Goal: Task Accomplishment & Management: Use online tool/utility

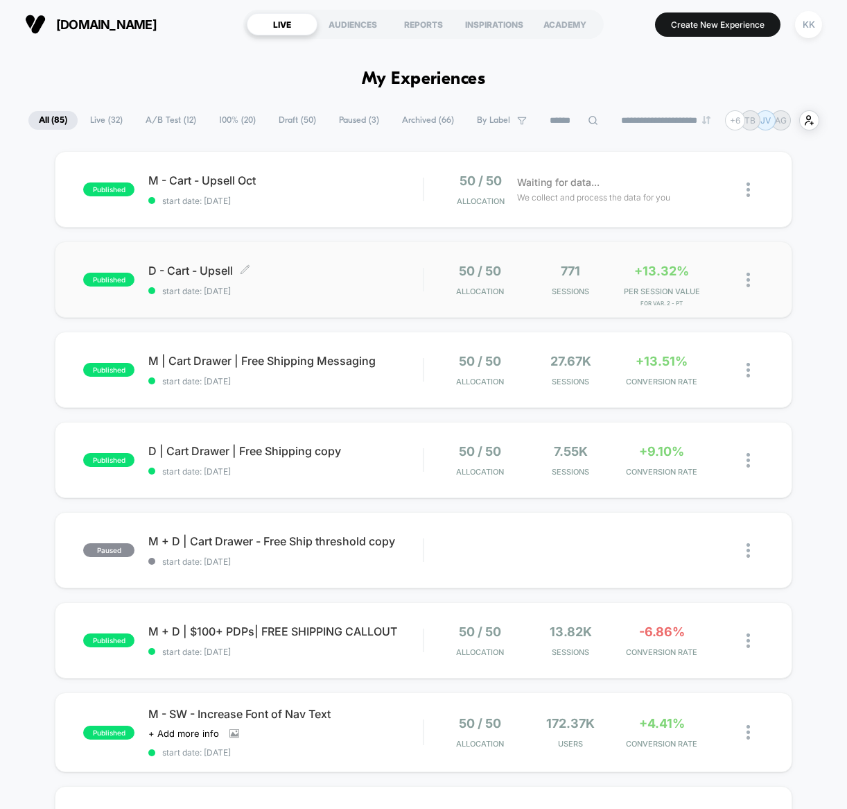
click at [357, 266] on span "D - Cart - Upsell Click to edit experience details" at bounding box center [285, 270] width 275 height 14
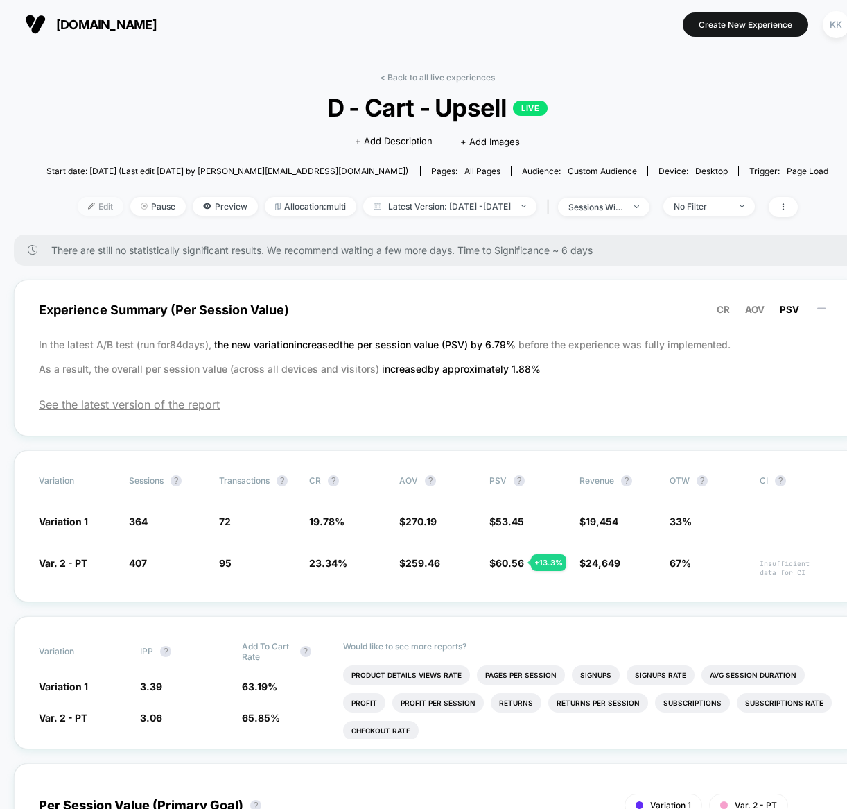
click at [86, 207] on span "Edit" at bounding box center [101, 206] width 46 height 19
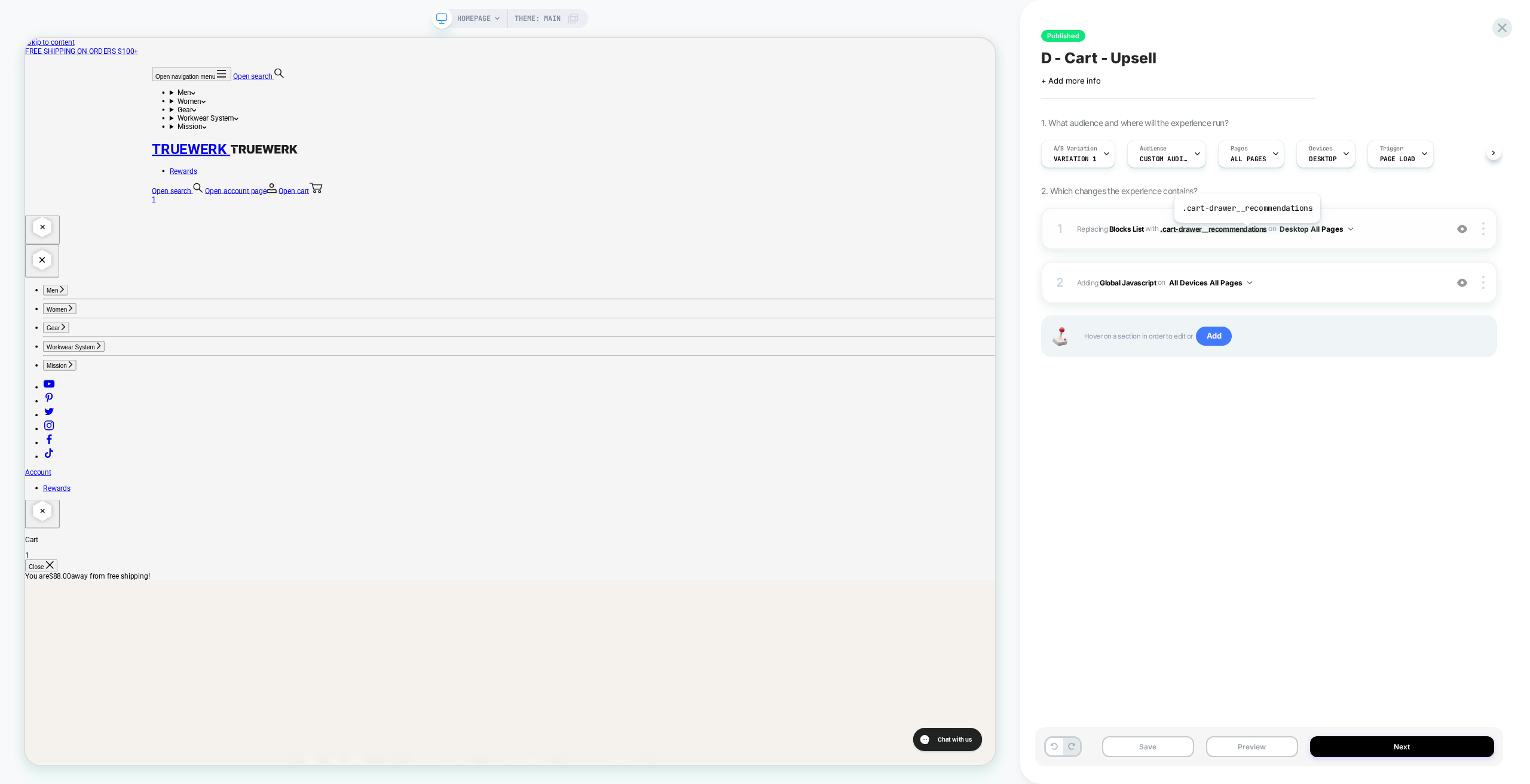
click at [730, 232] on span ".cart-drawer__recommendations" at bounding box center [1213, 228] width 106 height 9
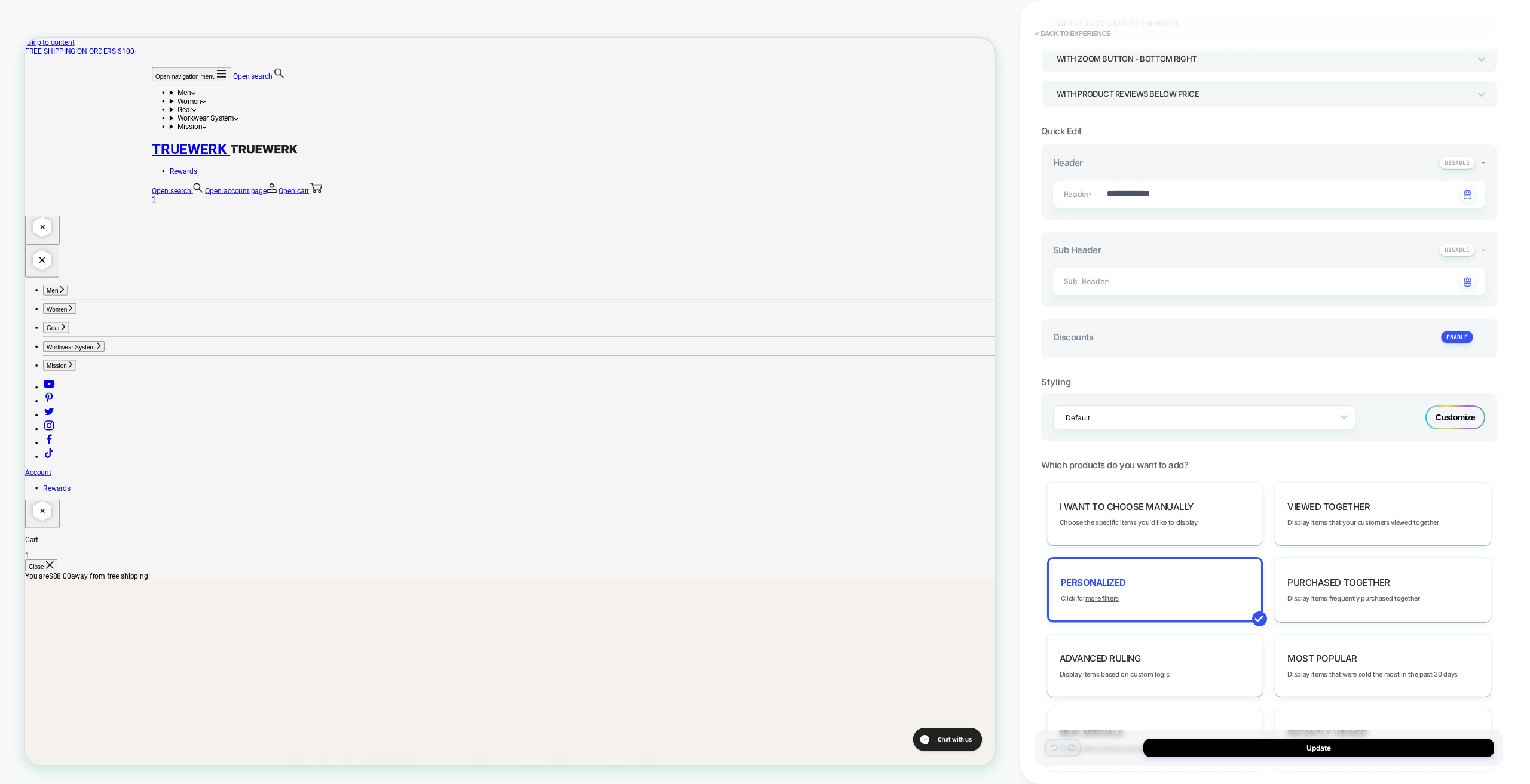
scroll to position [244, 0]
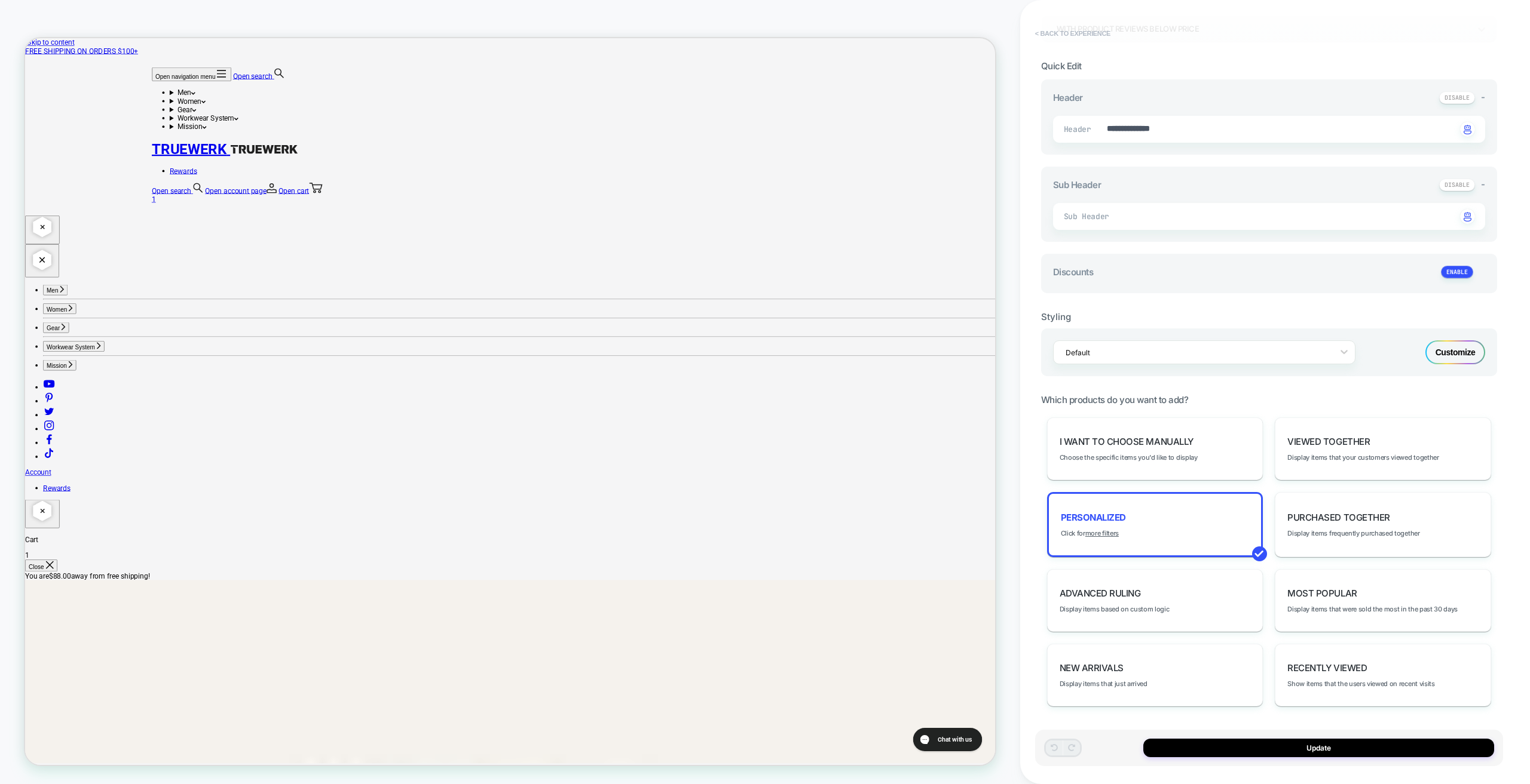
click at [730, 37] on button "< Back to experience" at bounding box center [1072, 34] width 87 height 19
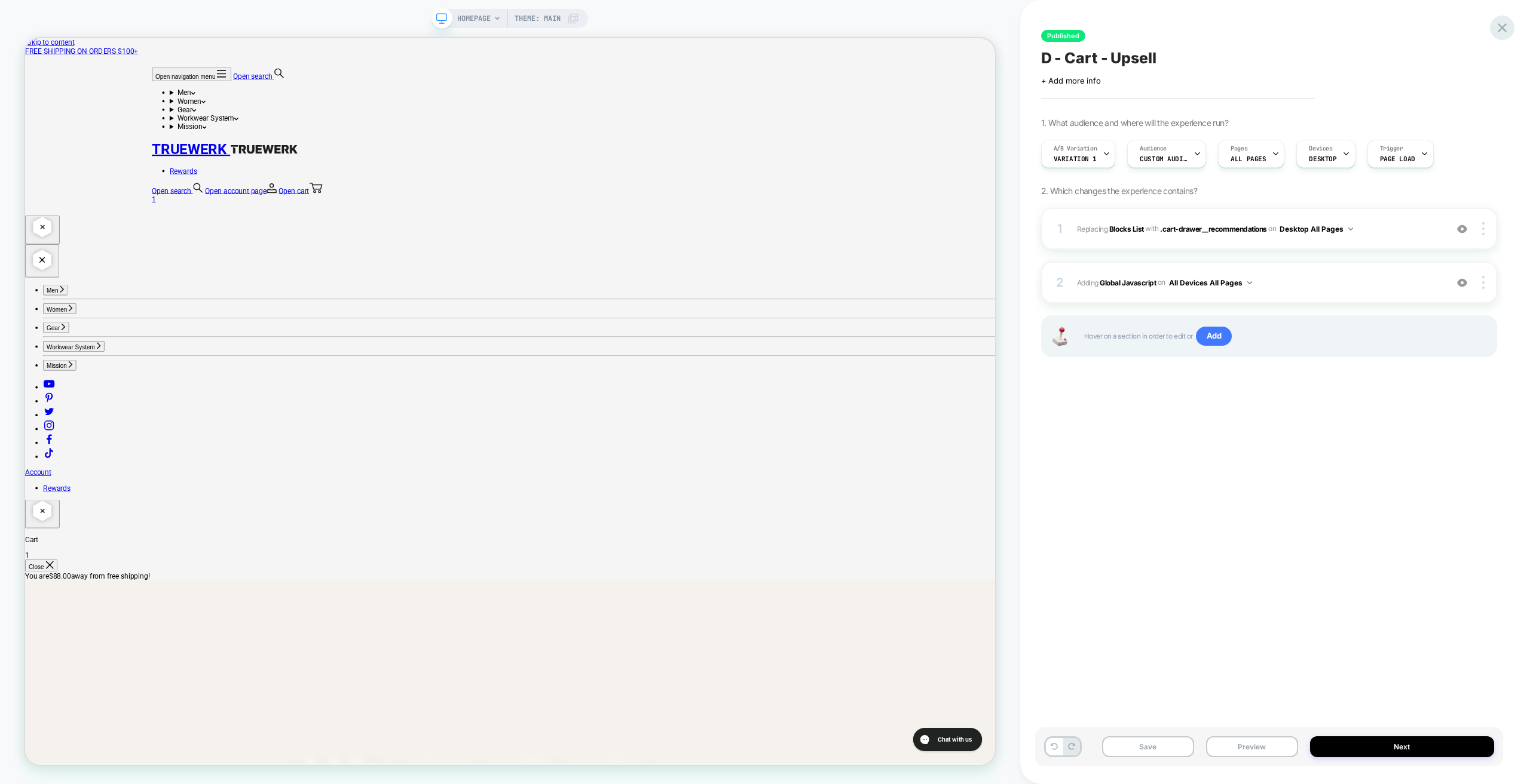
click at [730, 28] on icon at bounding box center [1502, 28] width 16 height 16
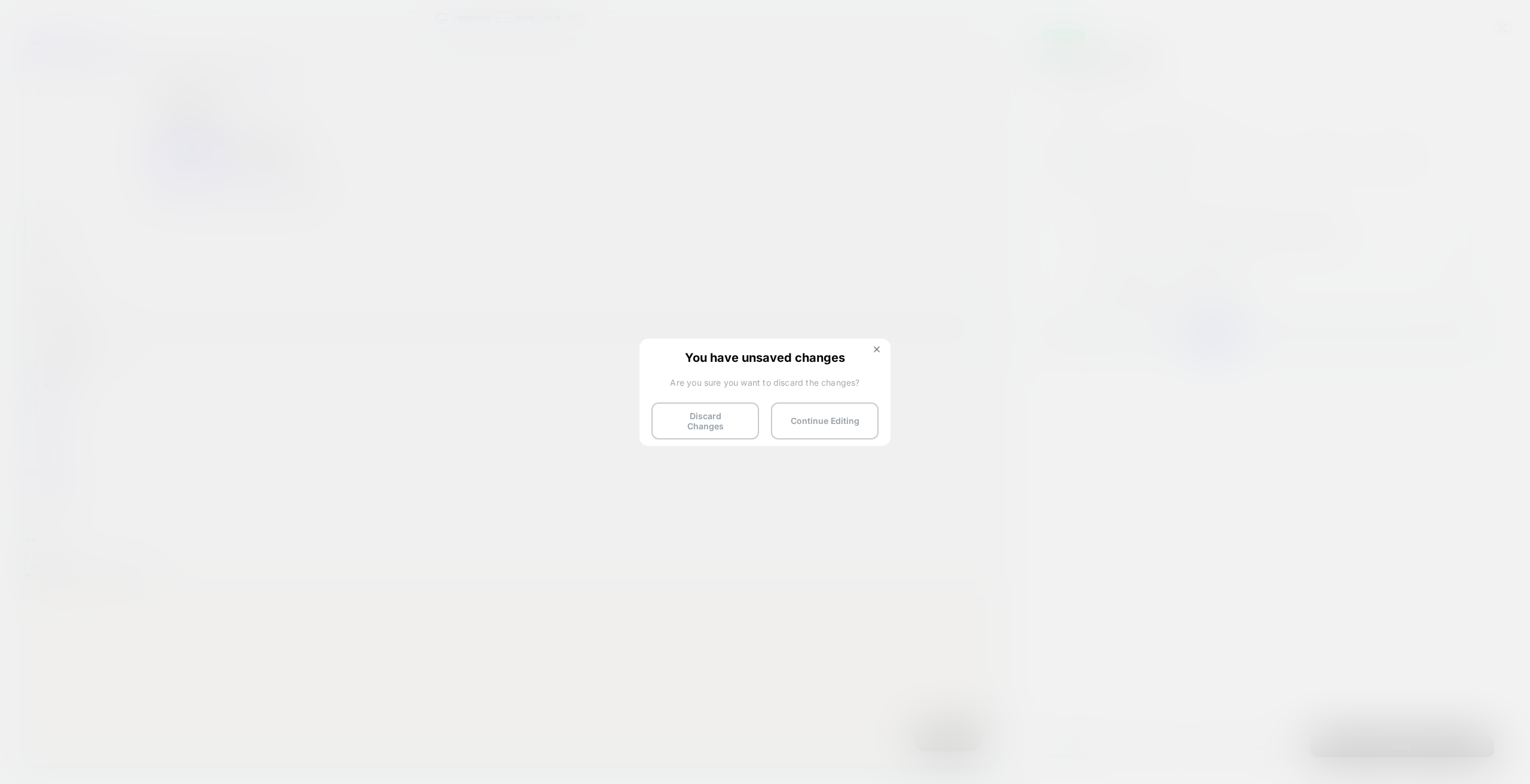
drag, startPoint x: 724, startPoint y: 417, endPoint x: 738, endPoint y: 418, distance: 14.0
click at [727, 417] on button "Discard Changes" at bounding box center [705, 420] width 108 height 37
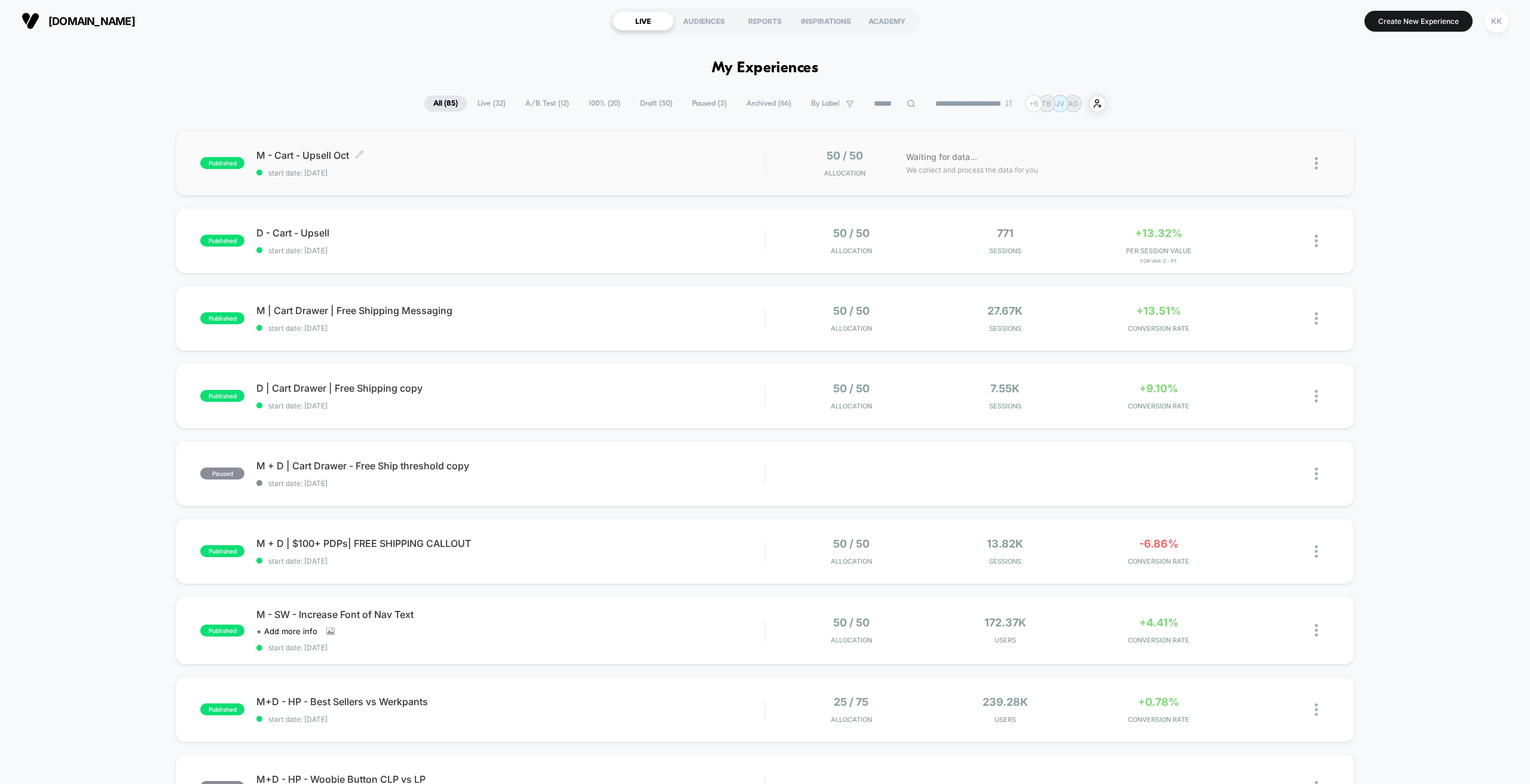
click at [325, 152] on span "M - Cart - Upsell Oct Click to edit experience details" at bounding box center [509, 155] width 508 height 12
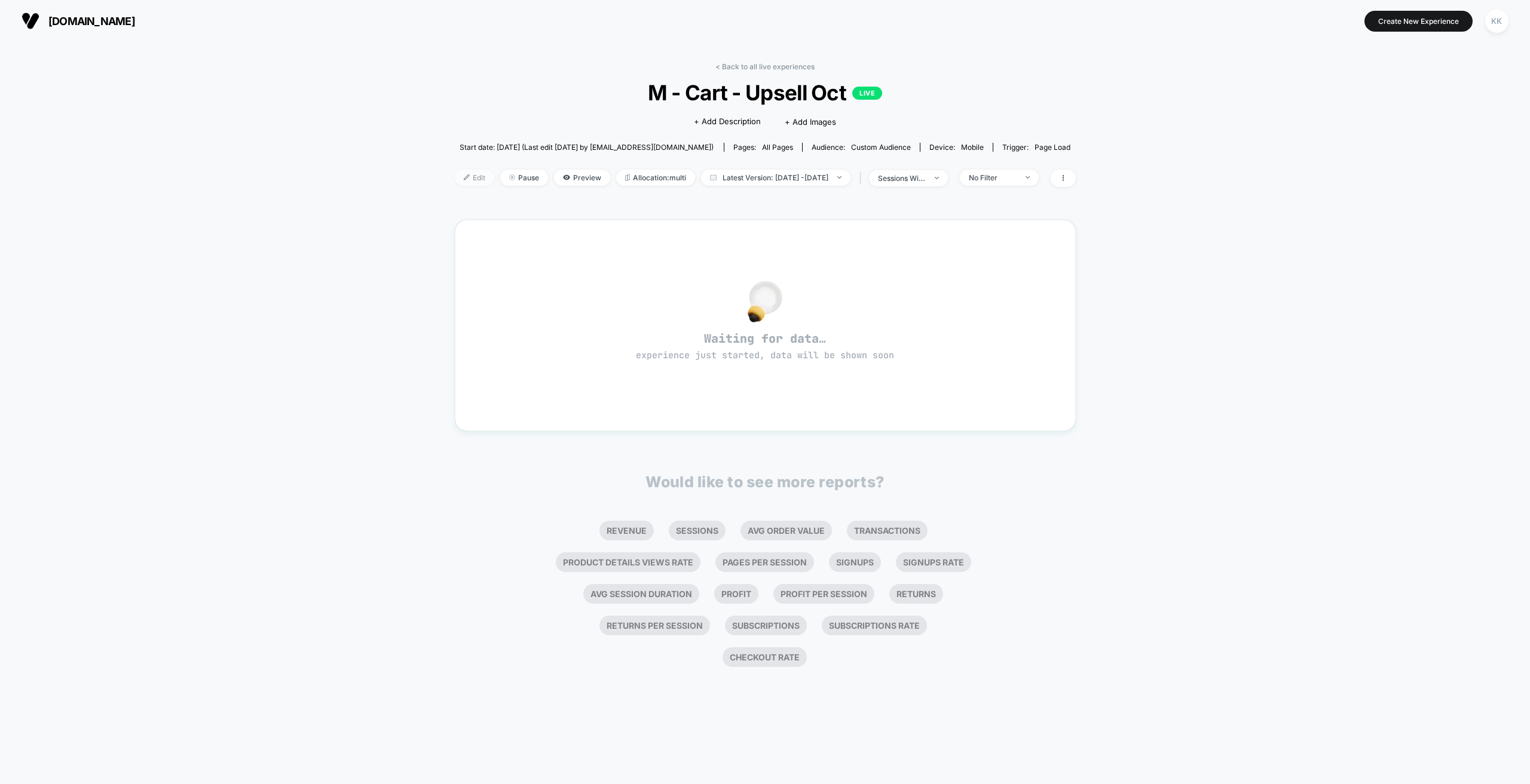
click at [465, 177] on span "Edit" at bounding box center [475, 177] width 40 height 16
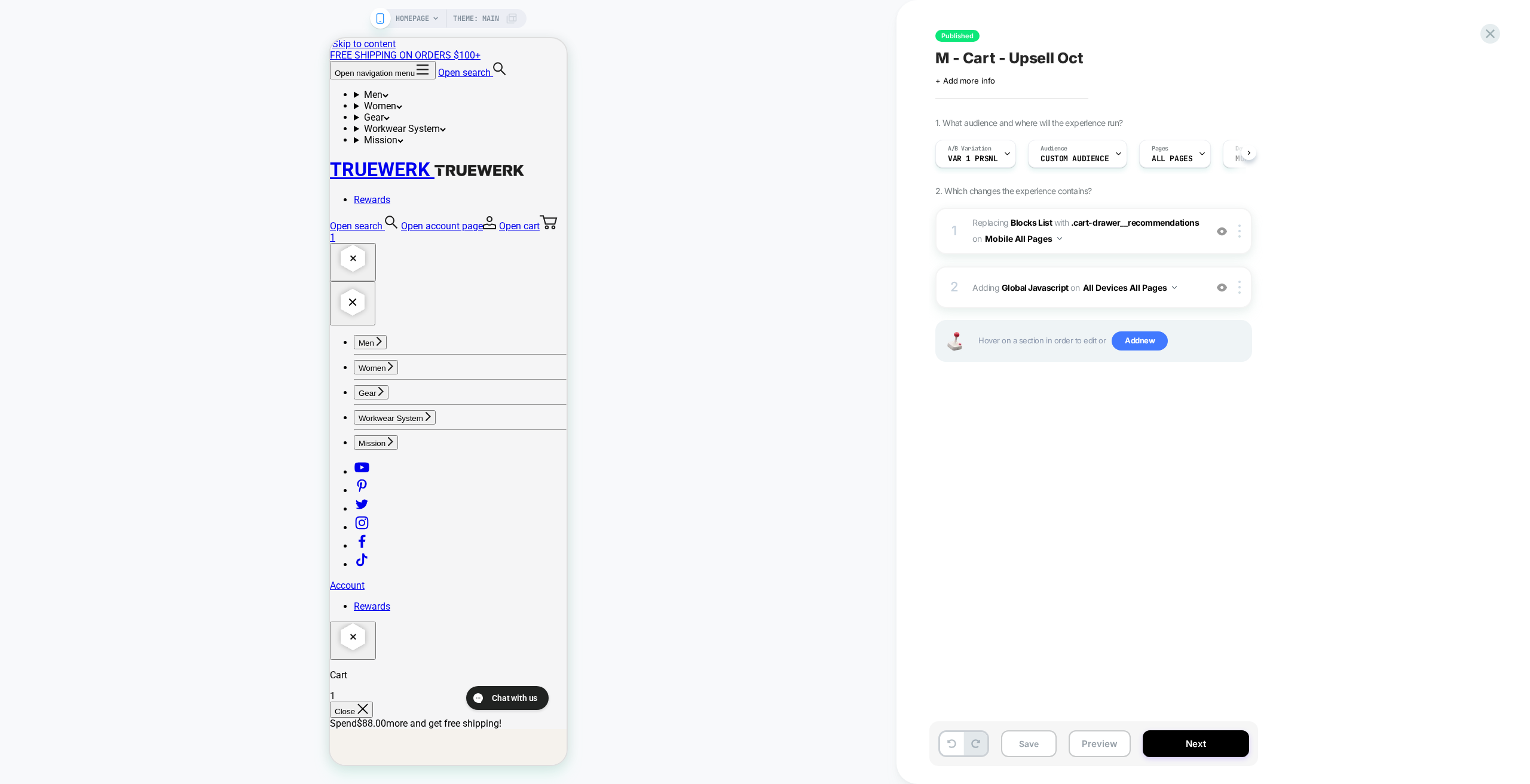
scroll to position [0, 1]
click at [730, 226] on span ".cart-drawer__recommendations" at bounding box center [1135, 222] width 128 height 10
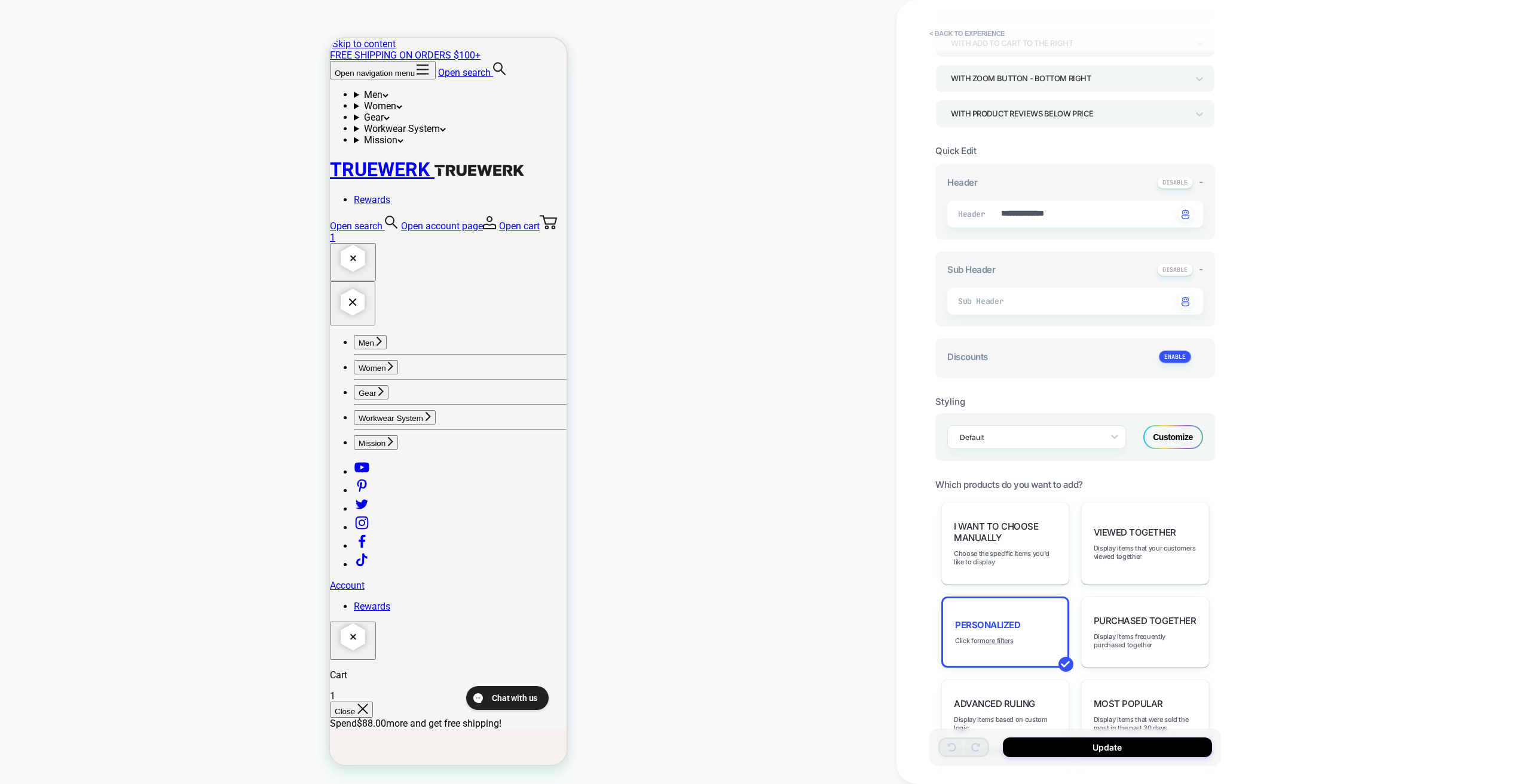
scroll to position [286, 0]
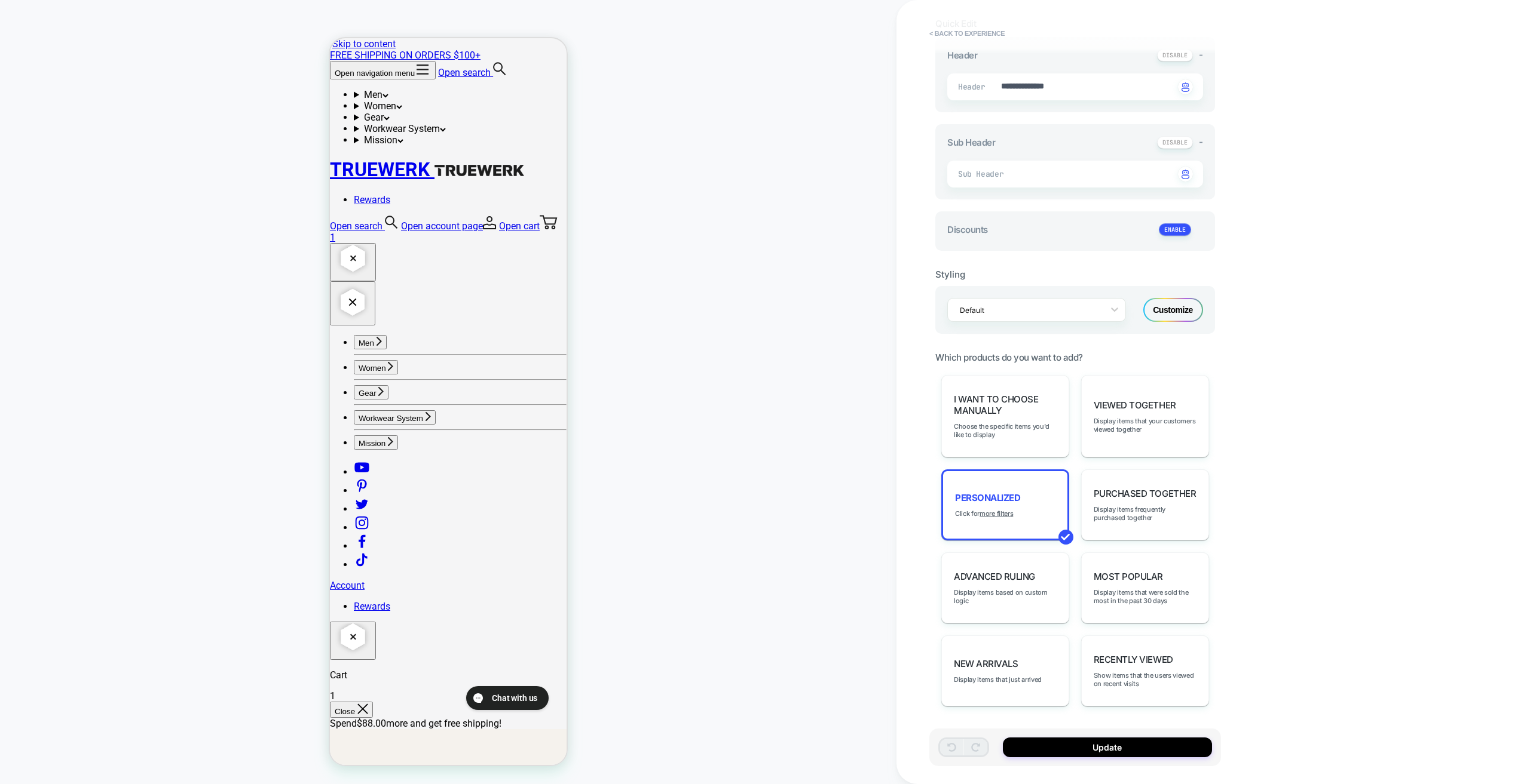
click at [730, 289] on div "HOMEPAGE Theme: MAIN" at bounding box center [448, 392] width 896 height 761
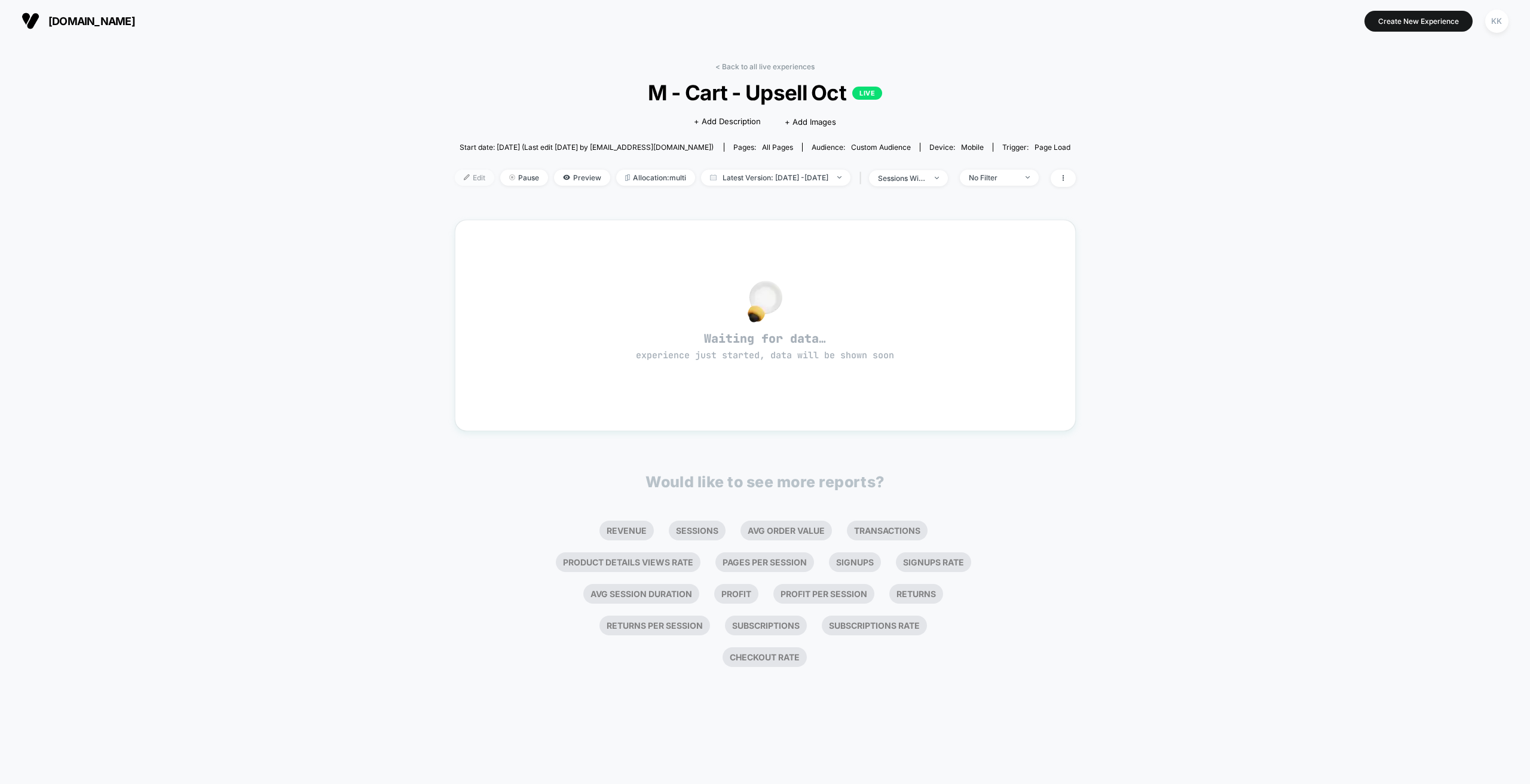
click at [461, 178] on span "Edit" at bounding box center [475, 177] width 40 height 16
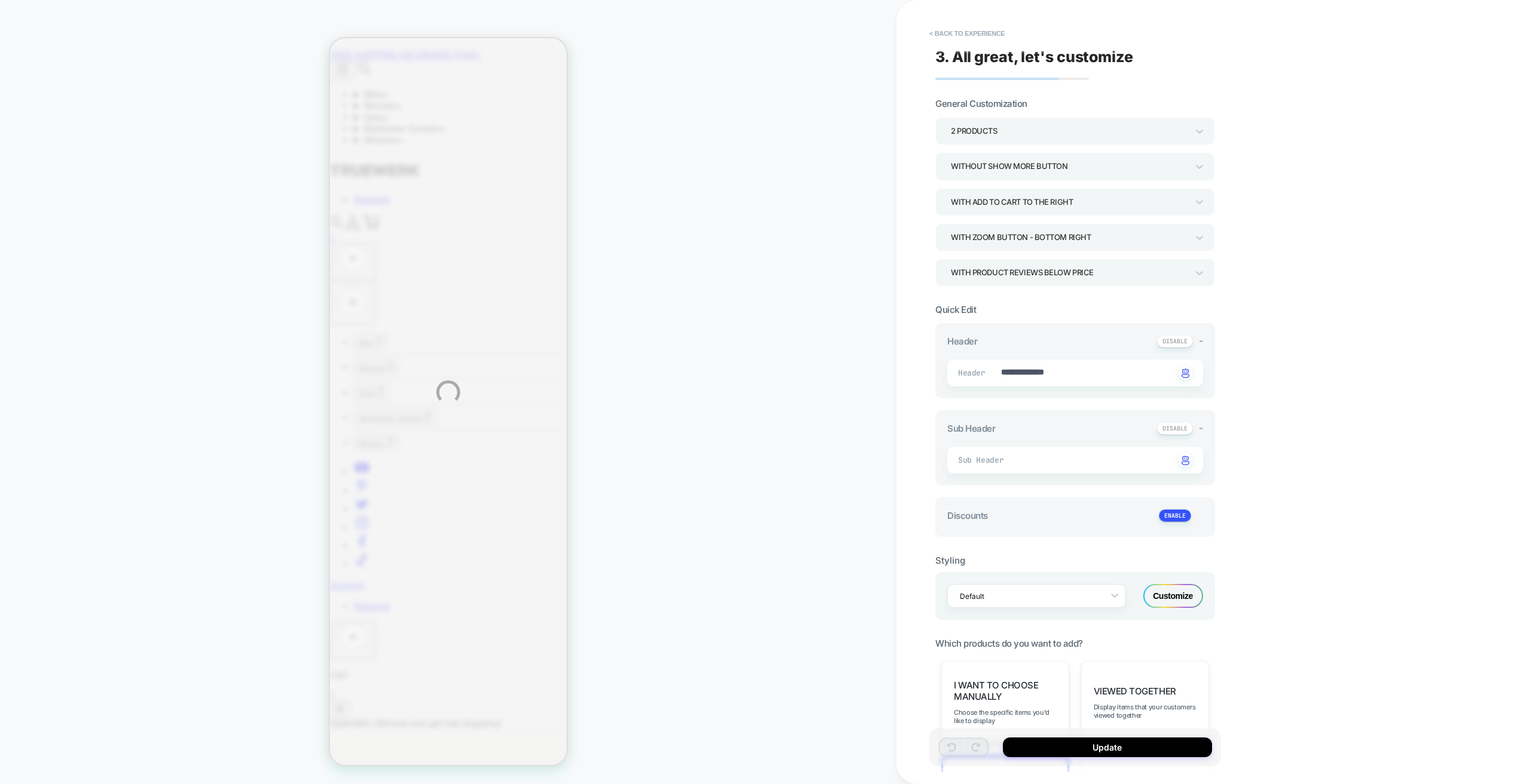
click at [730, 36] on div "**********" at bounding box center [765, 392] width 1530 height 784
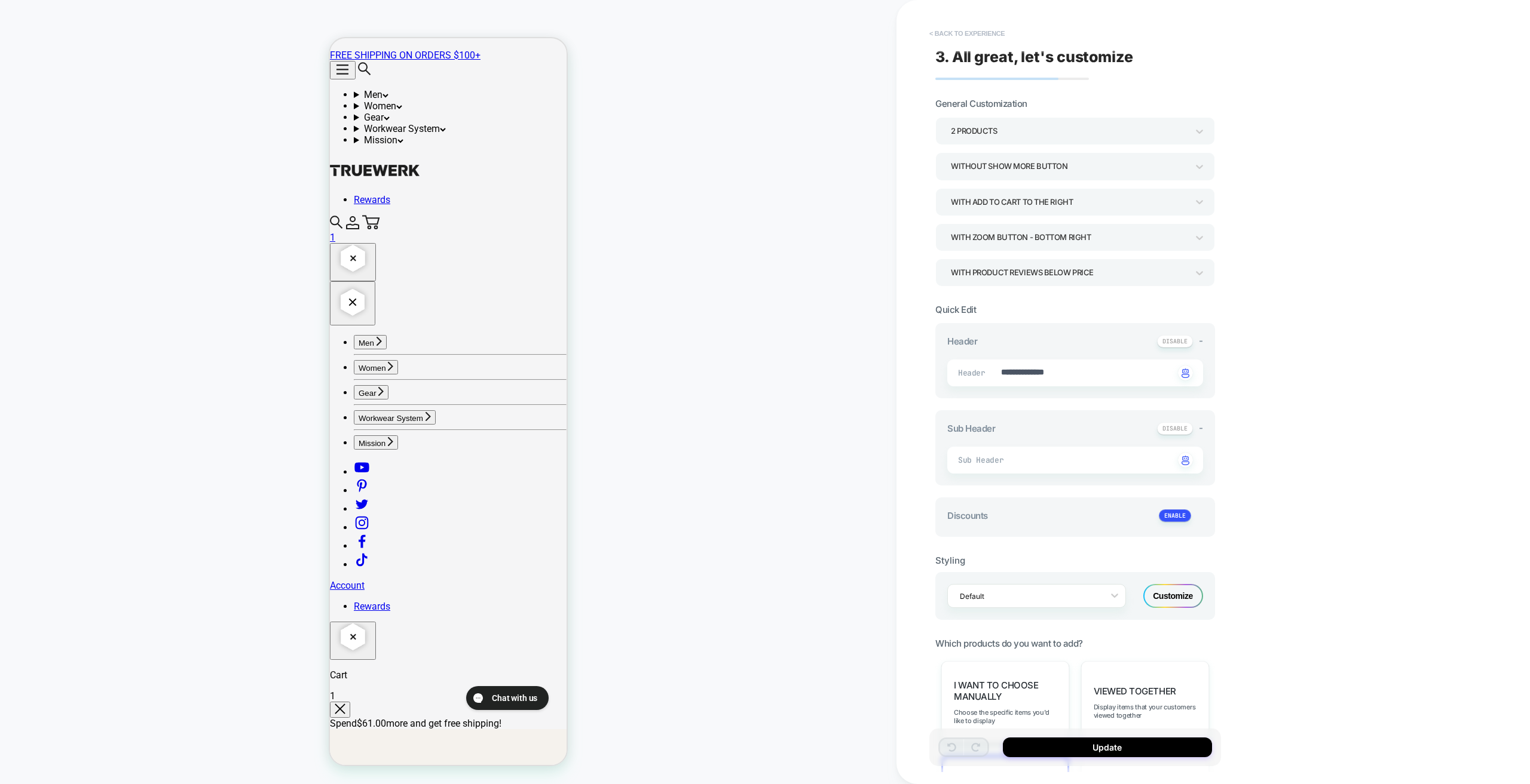
click at [730, 32] on button "< Back to experience" at bounding box center [966, 34] width 87 height 19
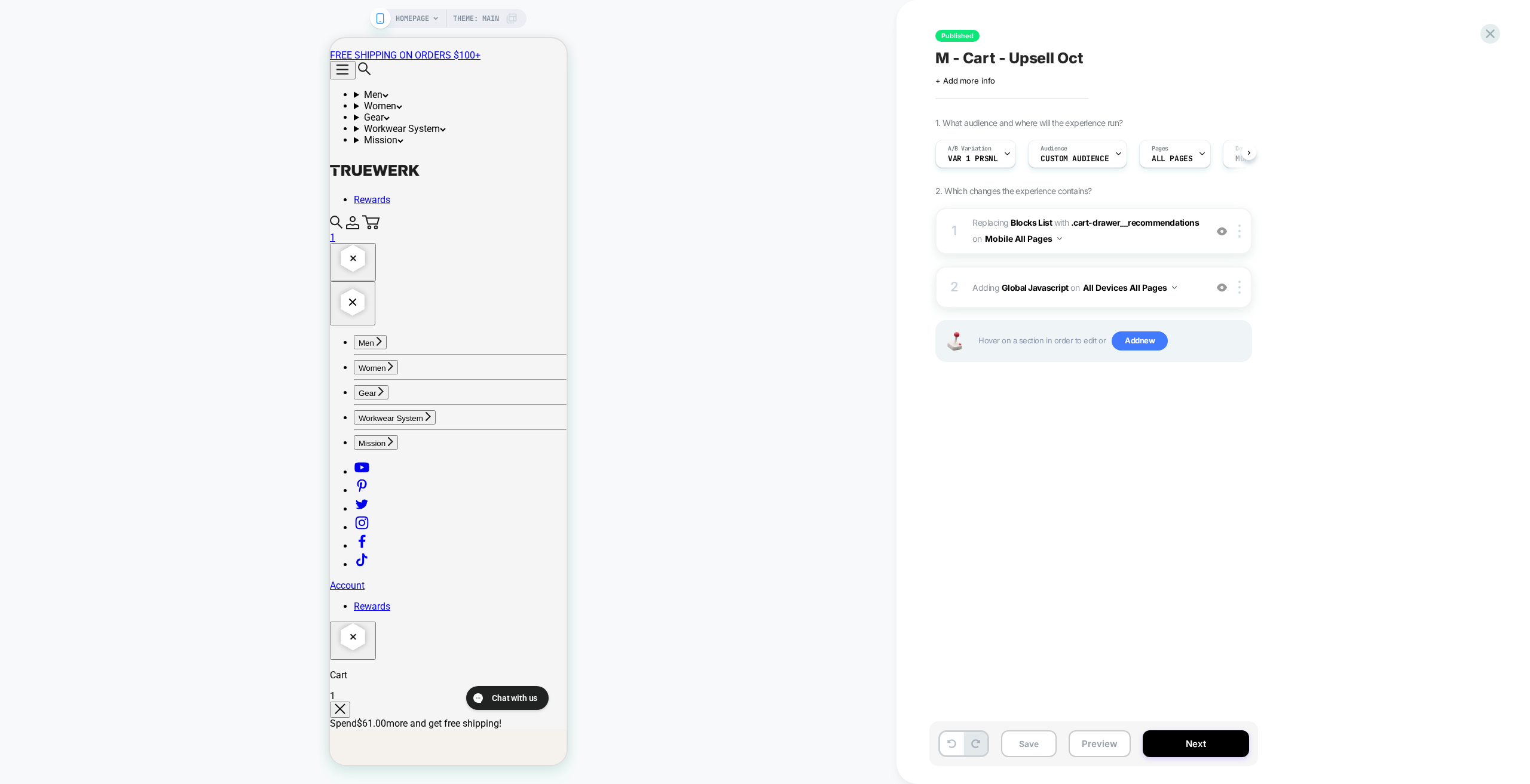
scroll to position [0, 1]
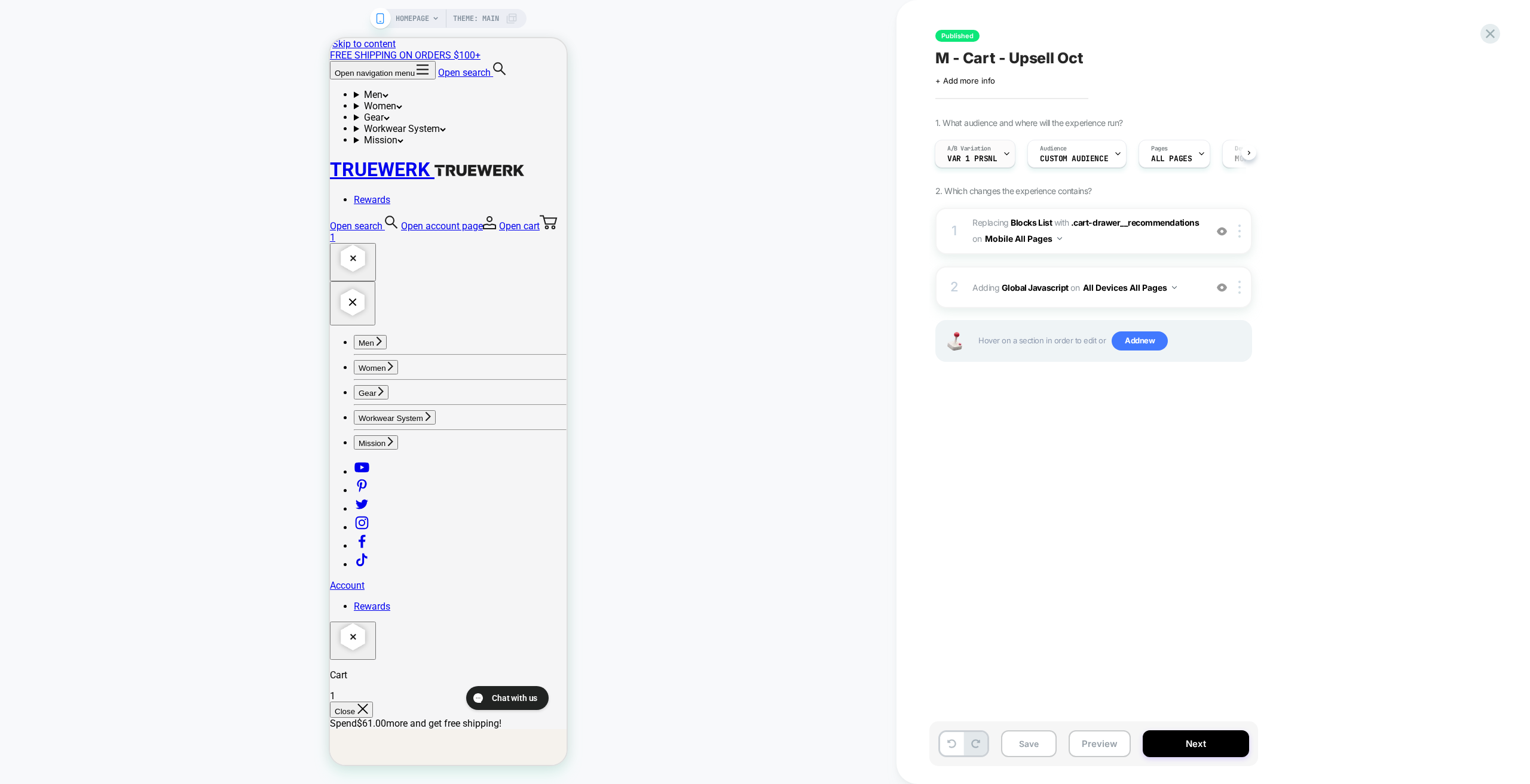
click at [730, 158] on span "Var 1 Prsnl" at bounding box center [972, 159] width 50 height 9
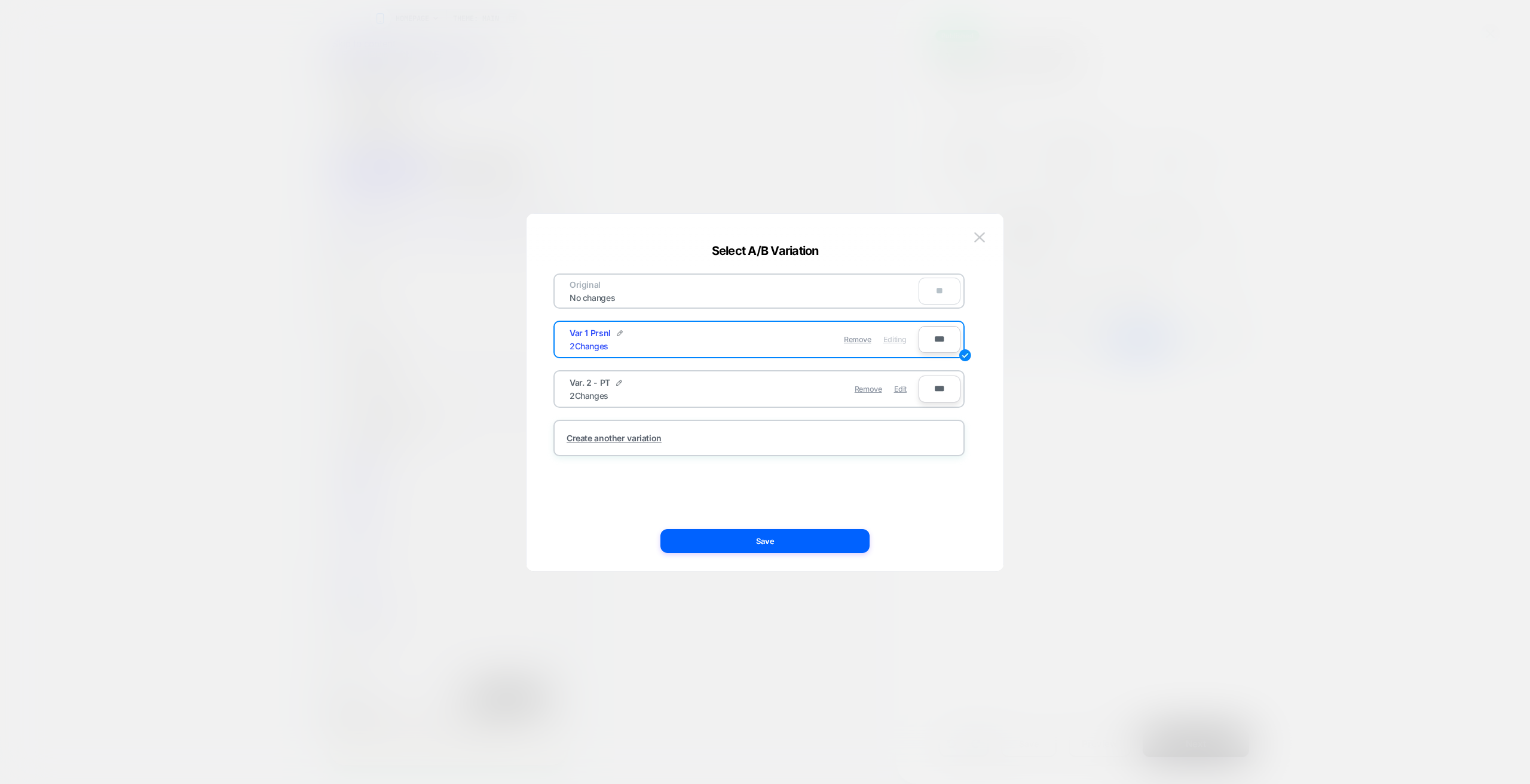
click at [701, 395] on div "Var. 2 - PT 2 Changes" at bounding box center [657, 389] width 174 height 23
click at [619, 383] on img at bounding box center [619, 383] width 6 height 6
click at [707, 383] on div "**********" at bounding box center [646, 389] width 153 height 23
click at [730, 235] on img at bounding box center [979, 238] width 10 height 10
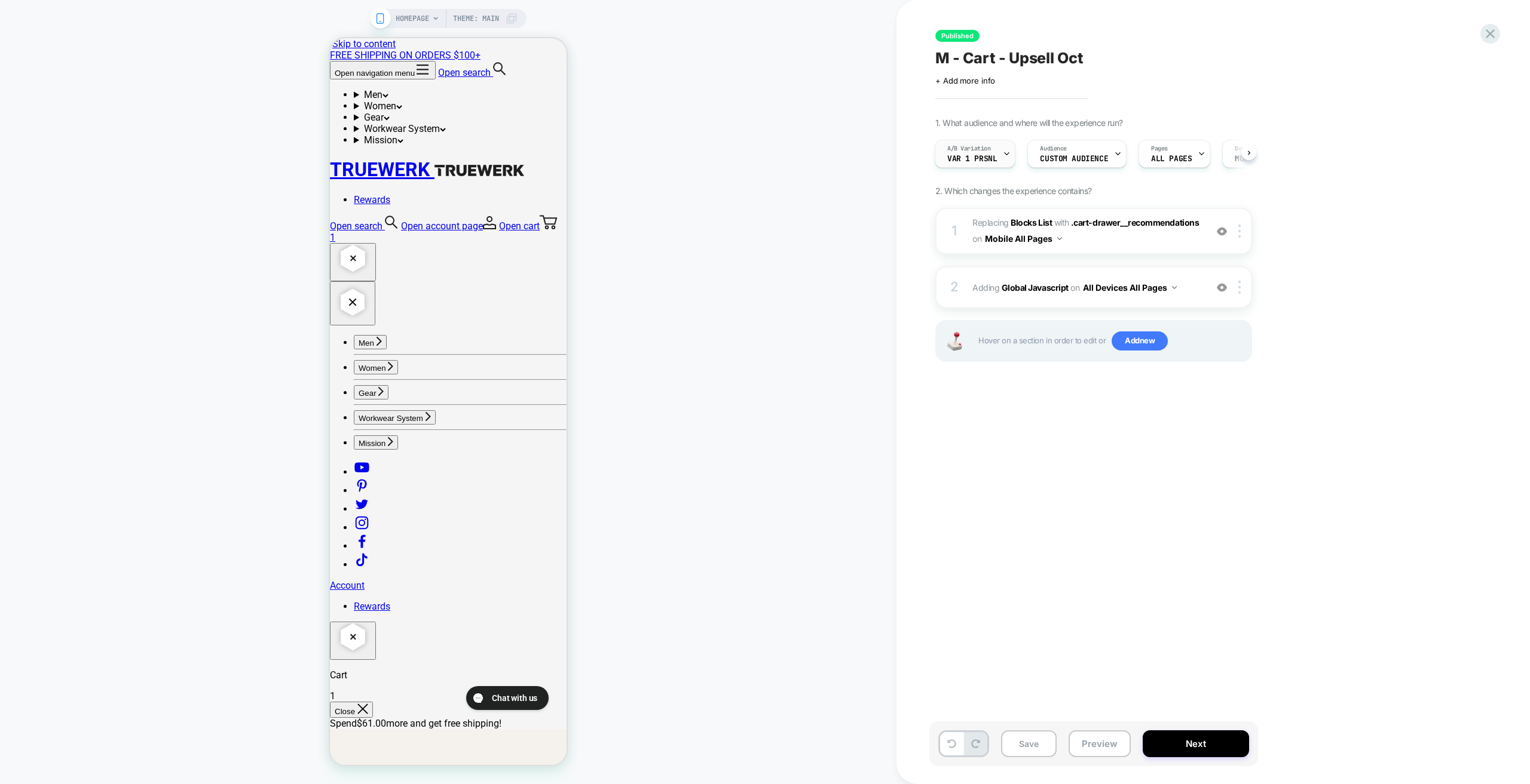
click at [730, 155] on icon at bounding box center [1007, 153] width 8 height 8
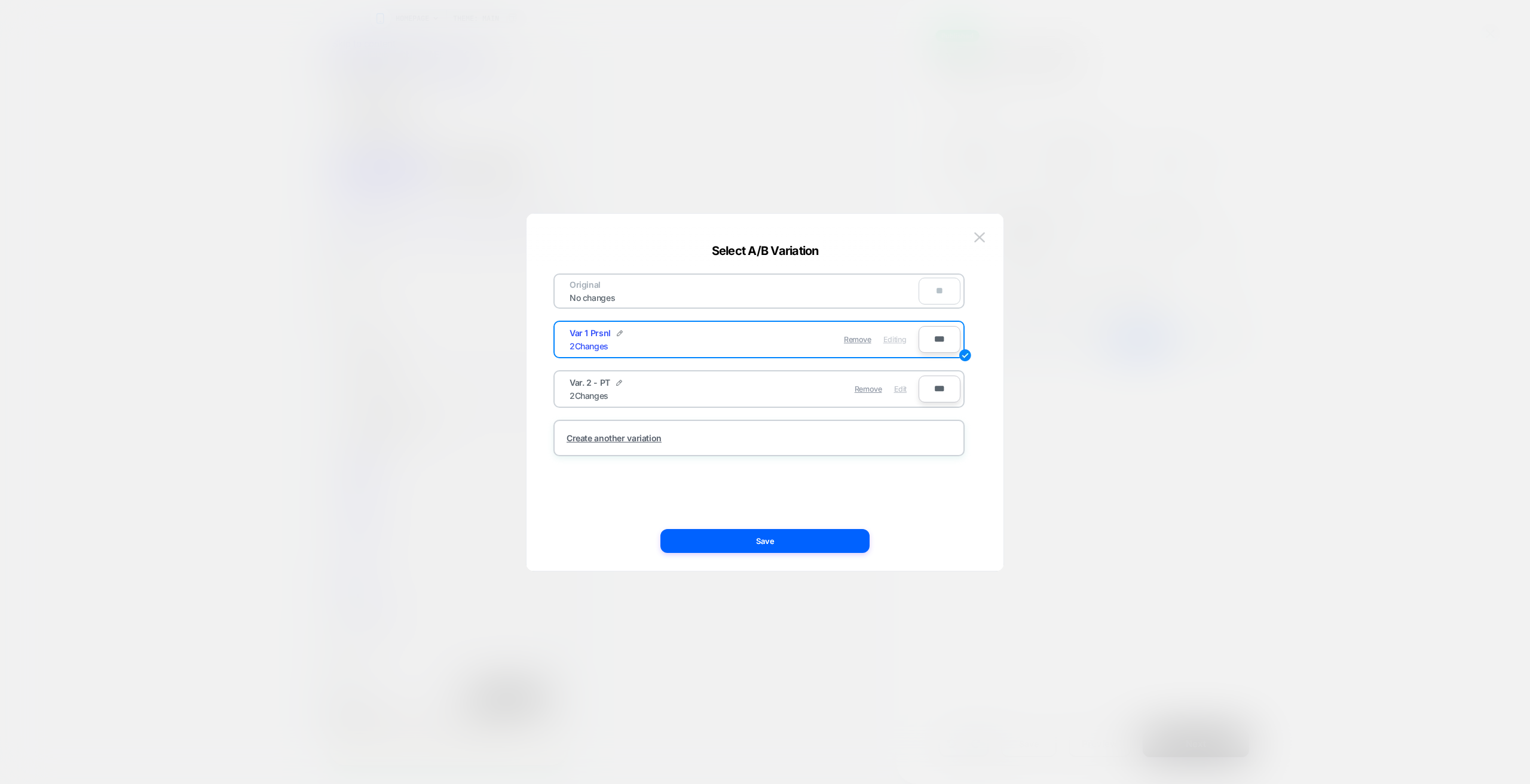
click at [730, 392] on span "Edit" at bounding box center [900, 389] width 13 height 9
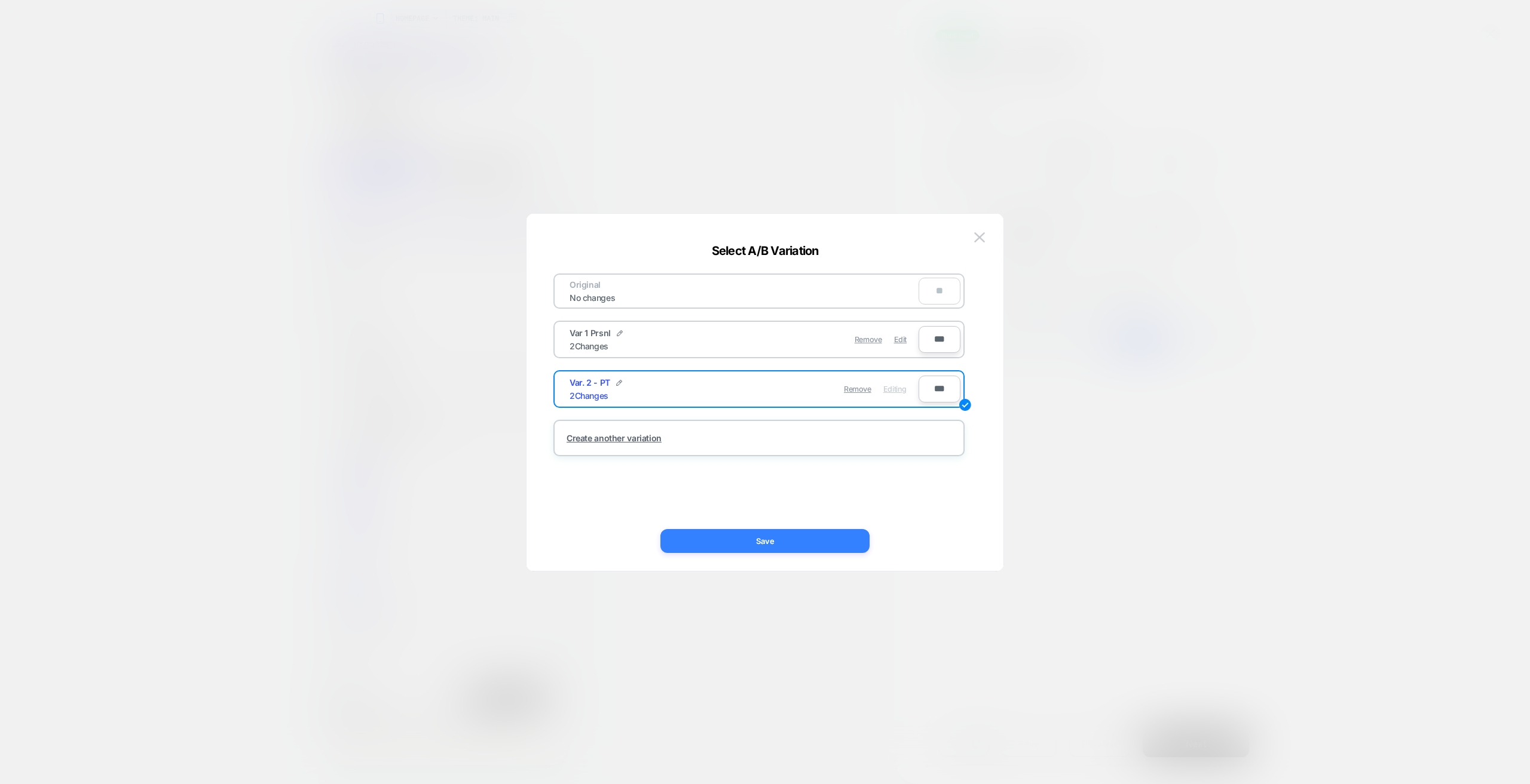
click at [730, 546] on button "Save" at bounding box center [765, 541] width 209 height 24
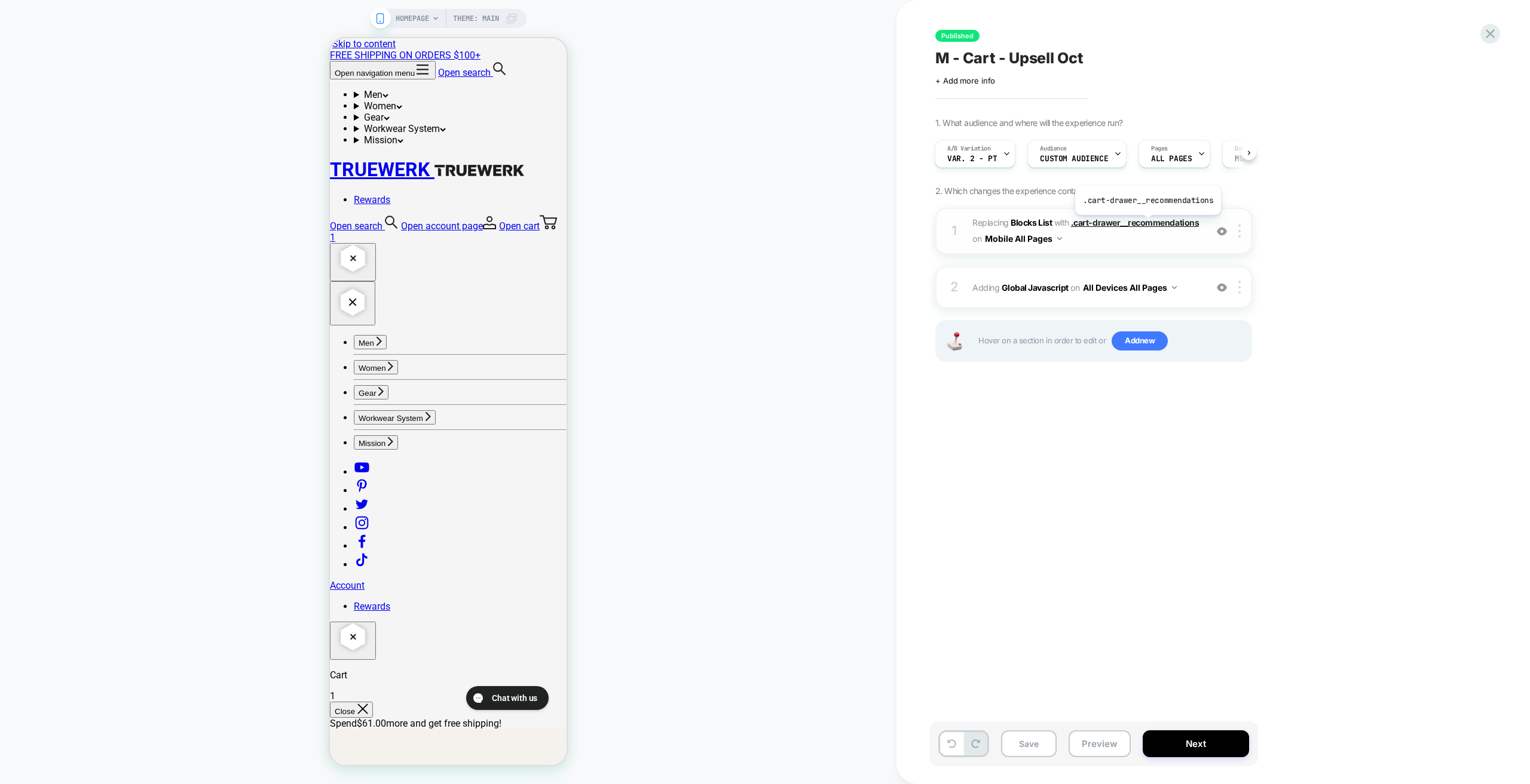
click at [730, 224] on span ".cart-drawer__recommendations" at bounding box center [1135, 222] width 128 height 10
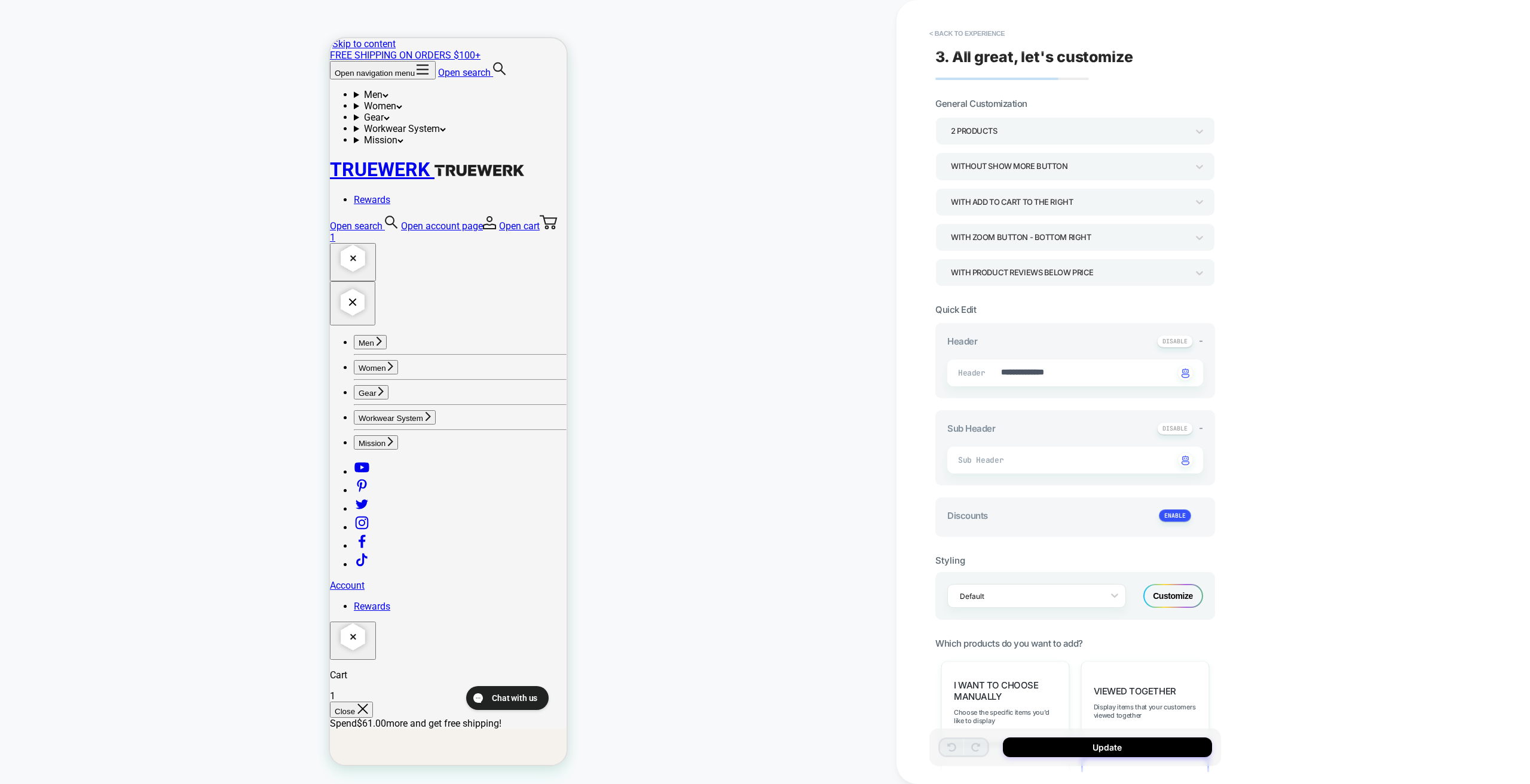
type textarea "*"
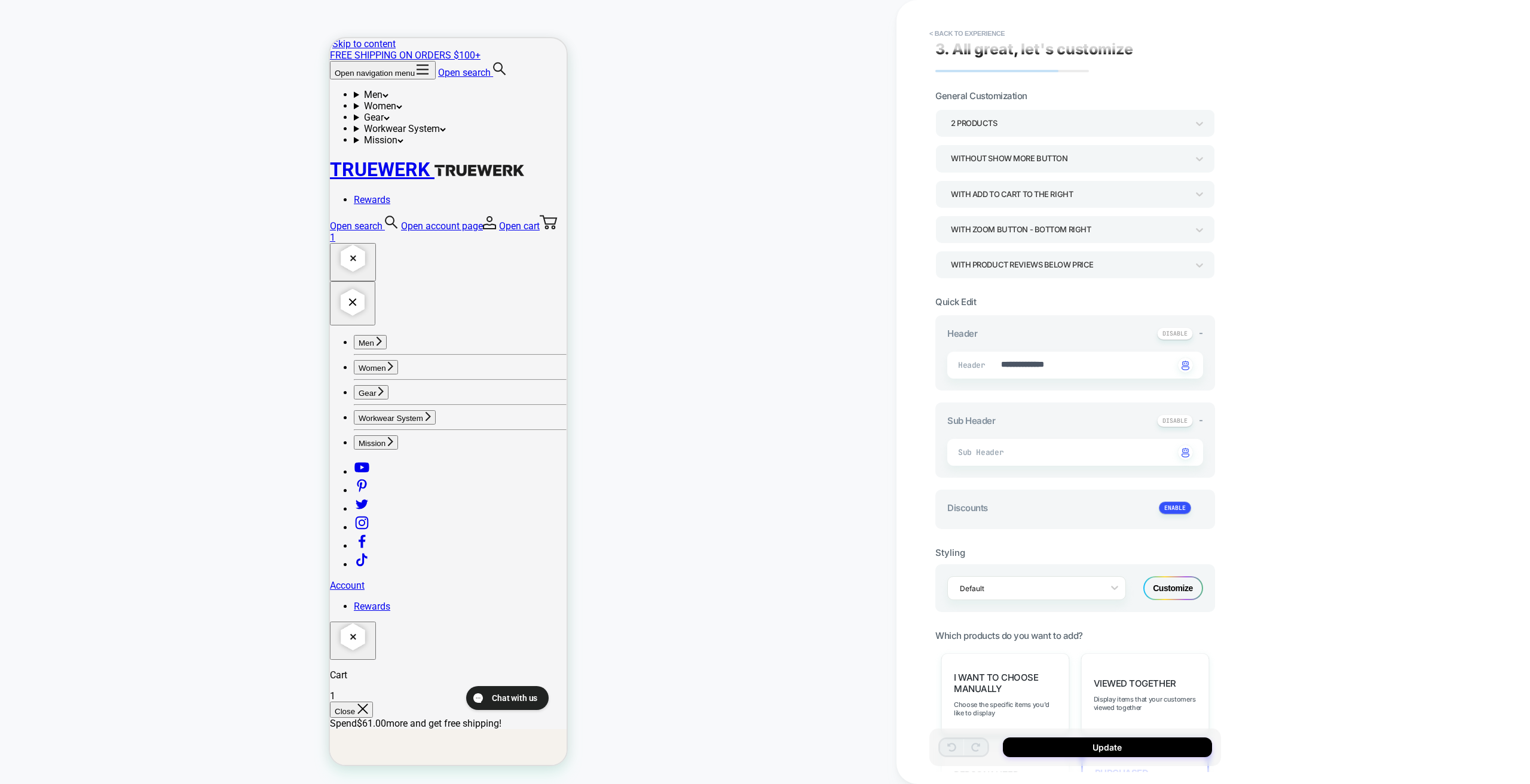
scroll to position [0, 0]
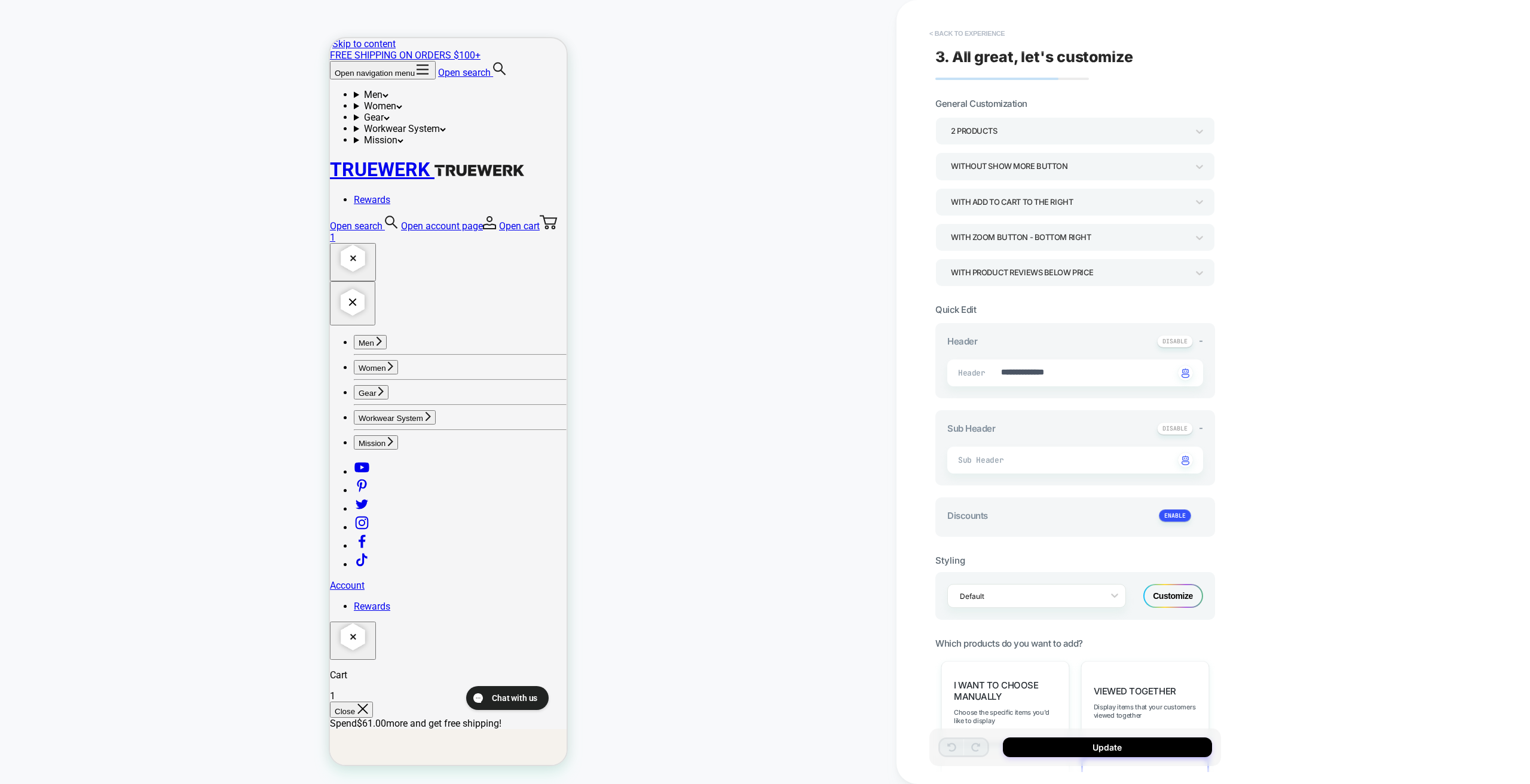
click at [730, 34] on button "< Back to experience" at bounding box center [966, 34] width 87 height 19
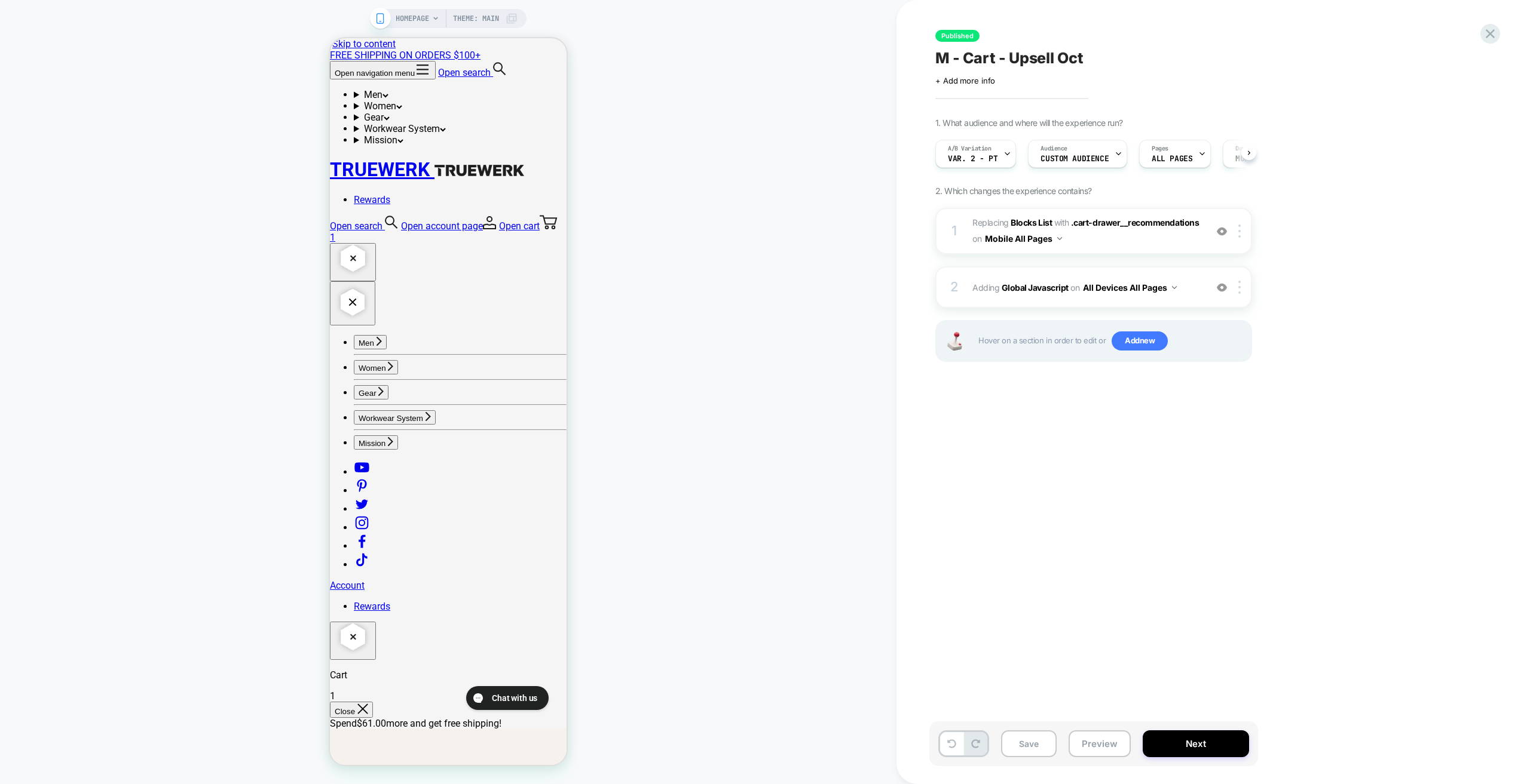
scroll to position [0, 1]
click at [730, 36] on icon at bounding box center [1490, 34] width 9 height 9
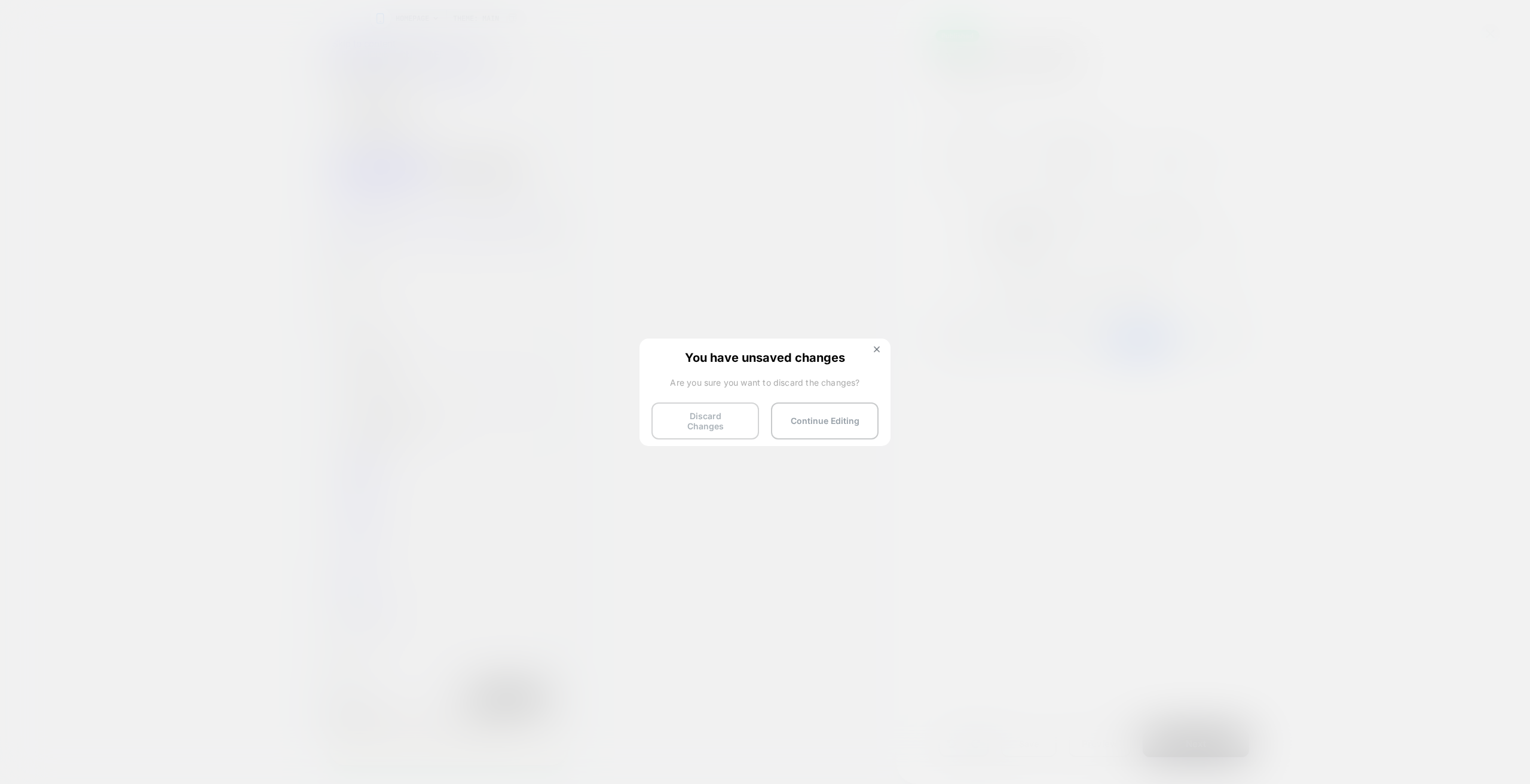
click at [704, 416] on button "Discard Changes" at bounding box center [705, 420] width 108 height 37
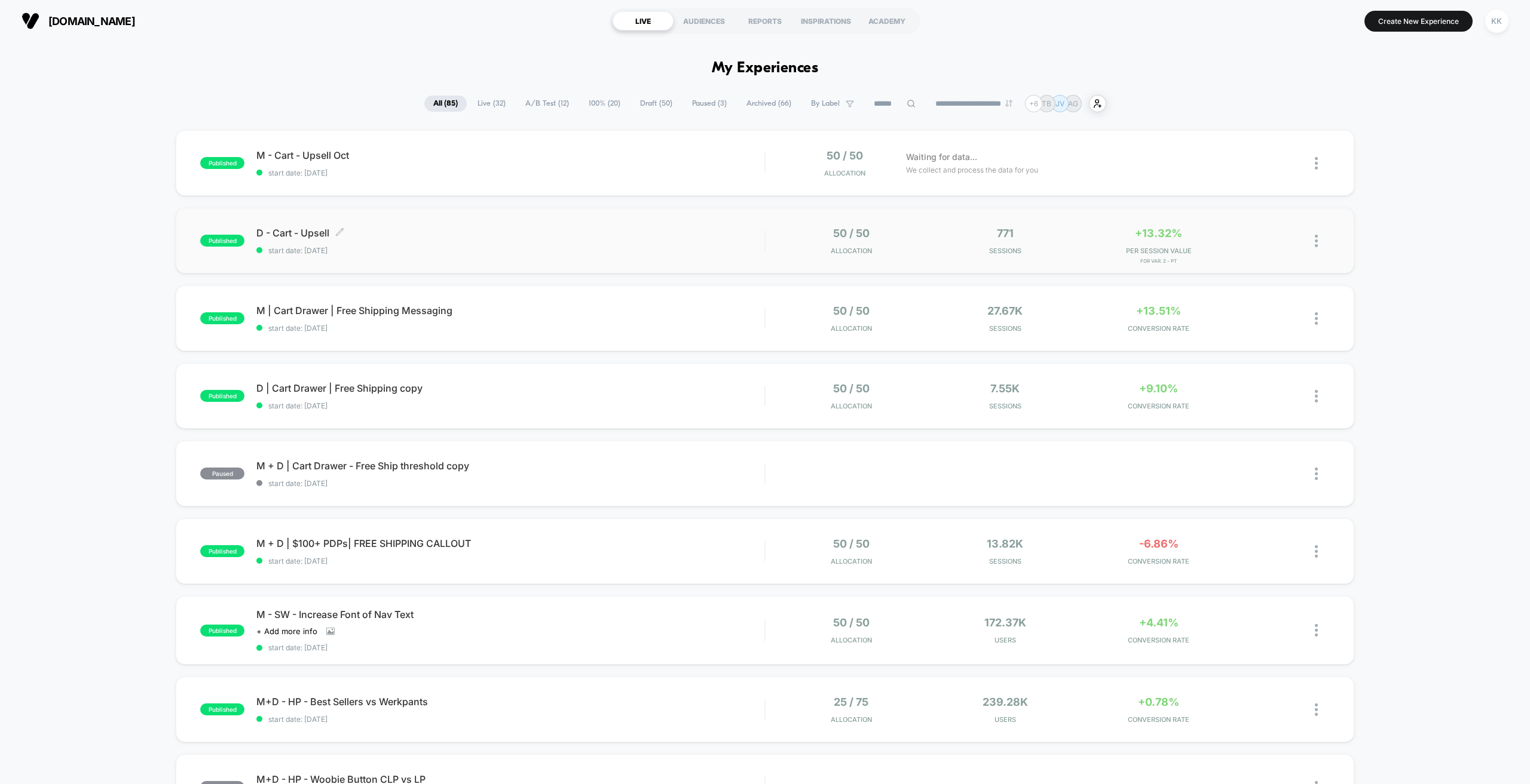
click at [578, 245] on div "D - Cart - Upsell Click to edit experience details Click to edit experience det…" at bounding box center [509, 240] width 508 height 28
click at [730, 234] on span "50 / 50" at bounding box center [852, 233] width 36 height 13
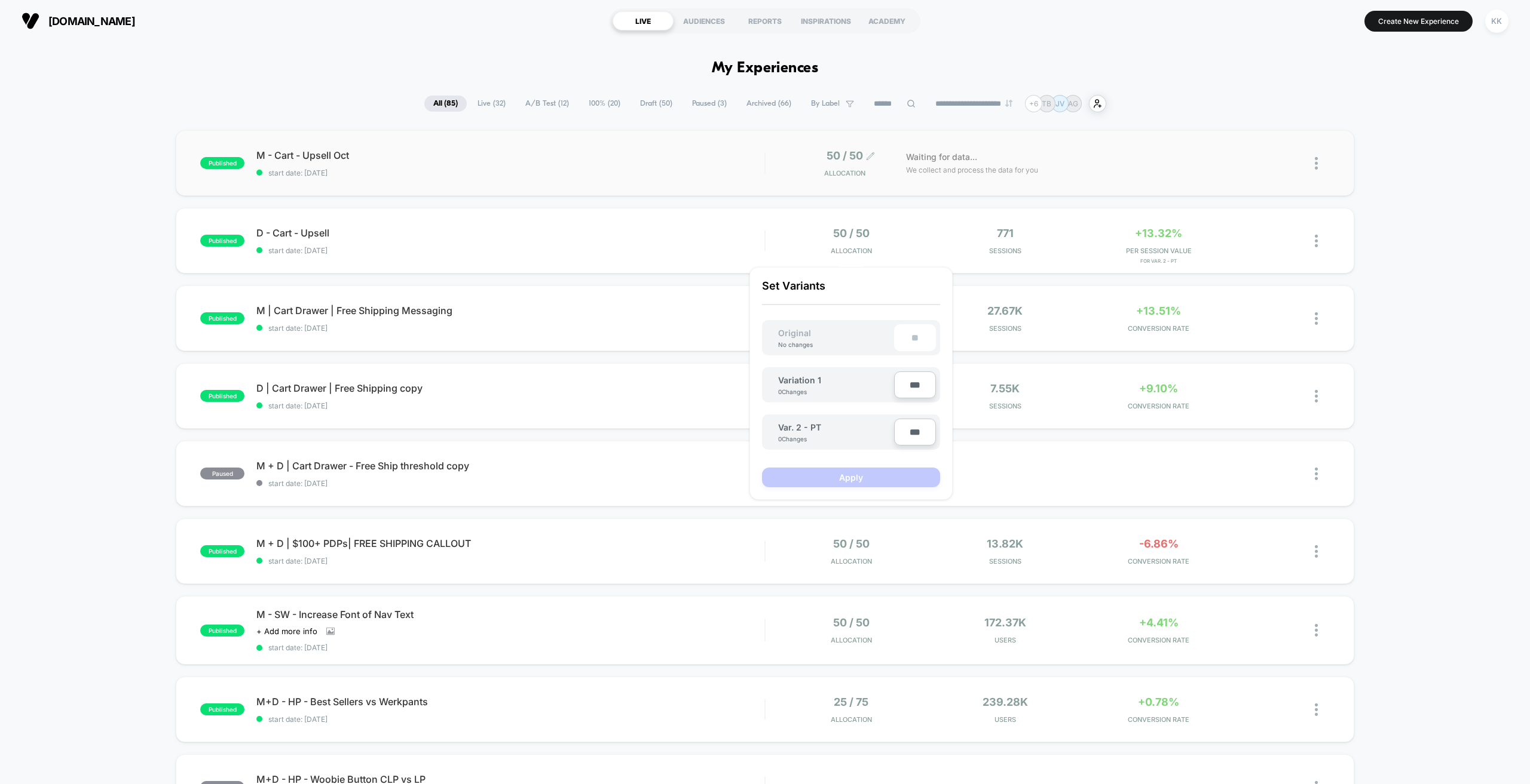
click at [730, 163] on div "50 / 50 Allocation" at bounding box center [841, 163] width 47 height 28
